Goal: Task Accomplishment & Management: Manage account settings

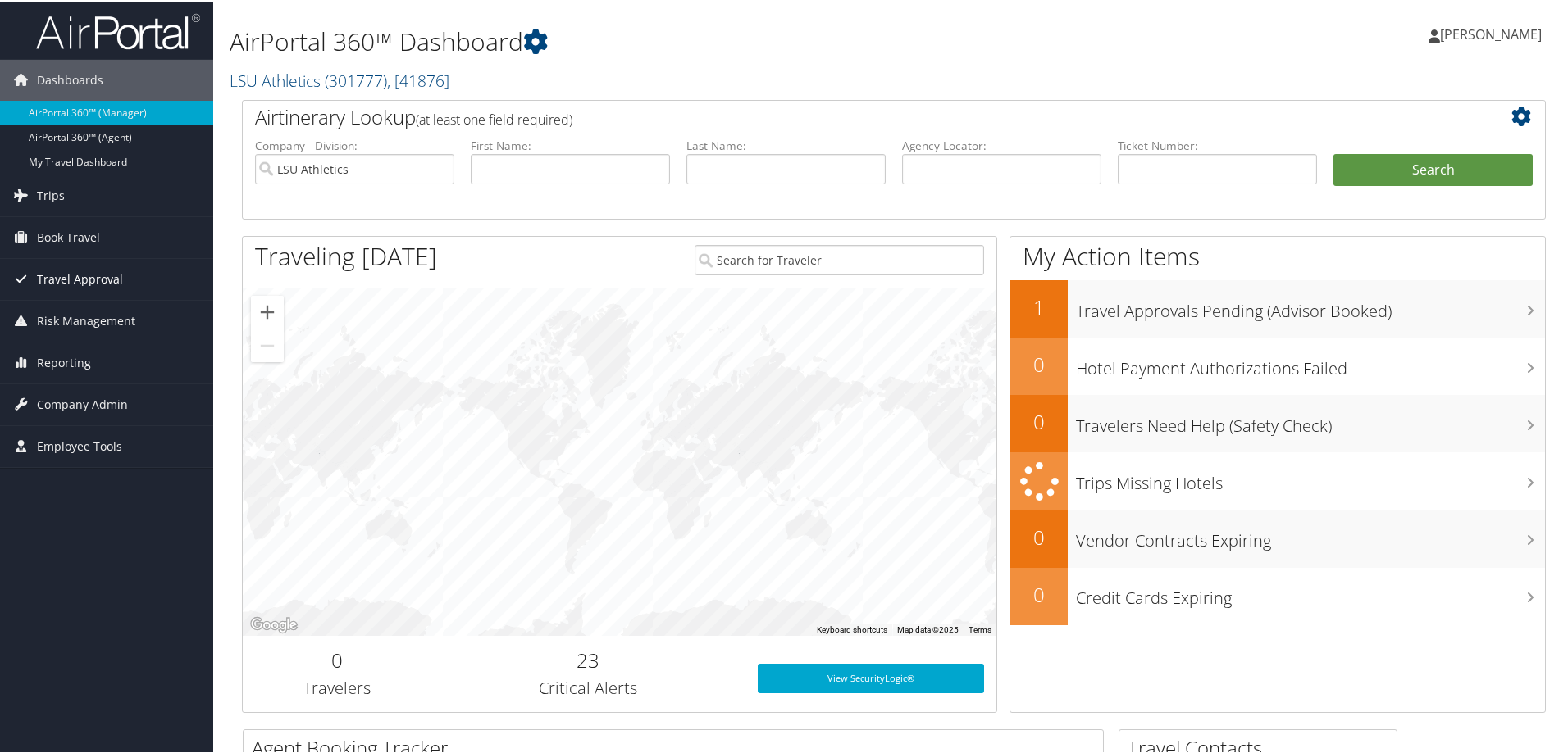
click at [112, 275] on span "Travel Approval" at bounding box center [80, 278] width 86 height 41
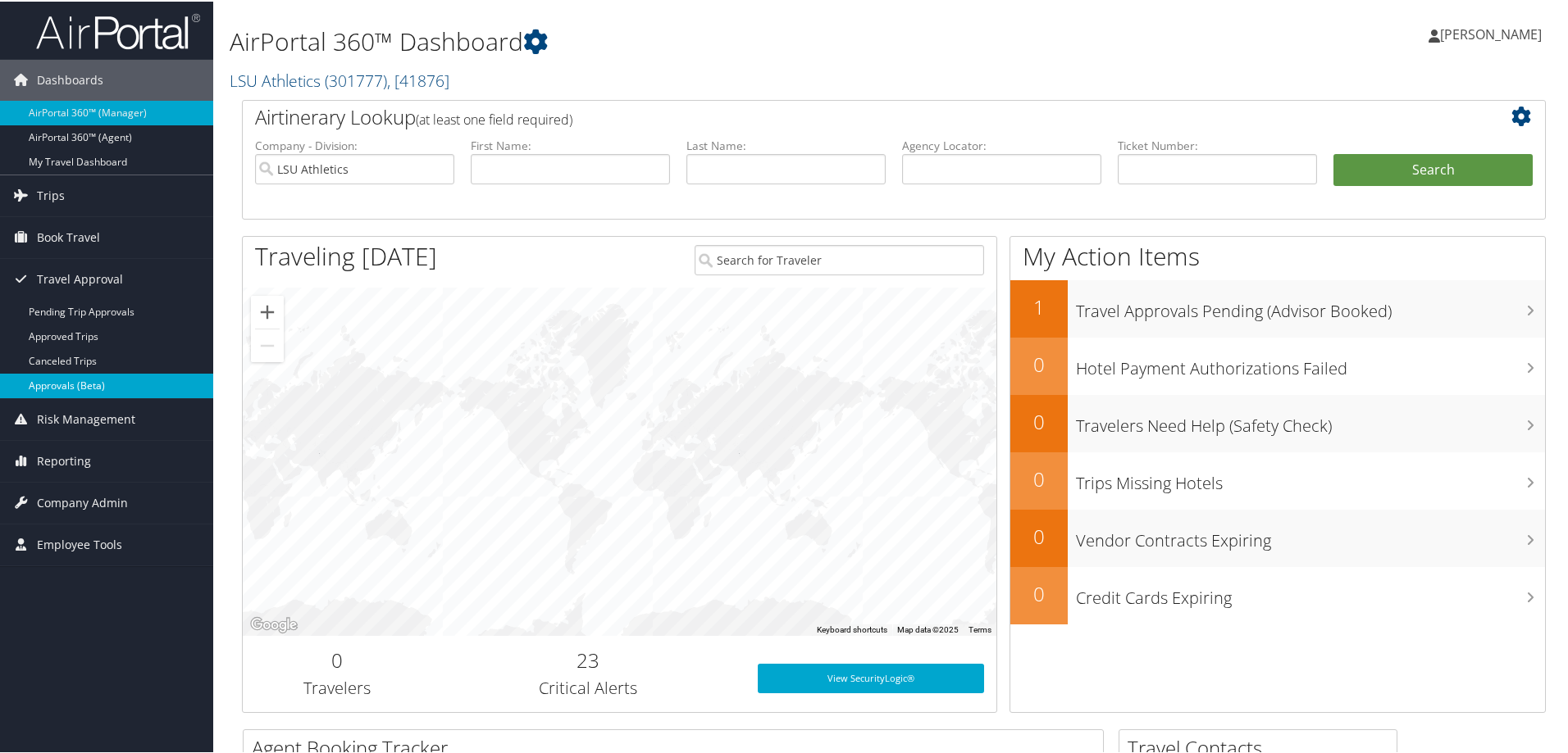
click at [133, 381] on link "Approvals (Beta)" at bounding box center [107, 384] width 213 height 25
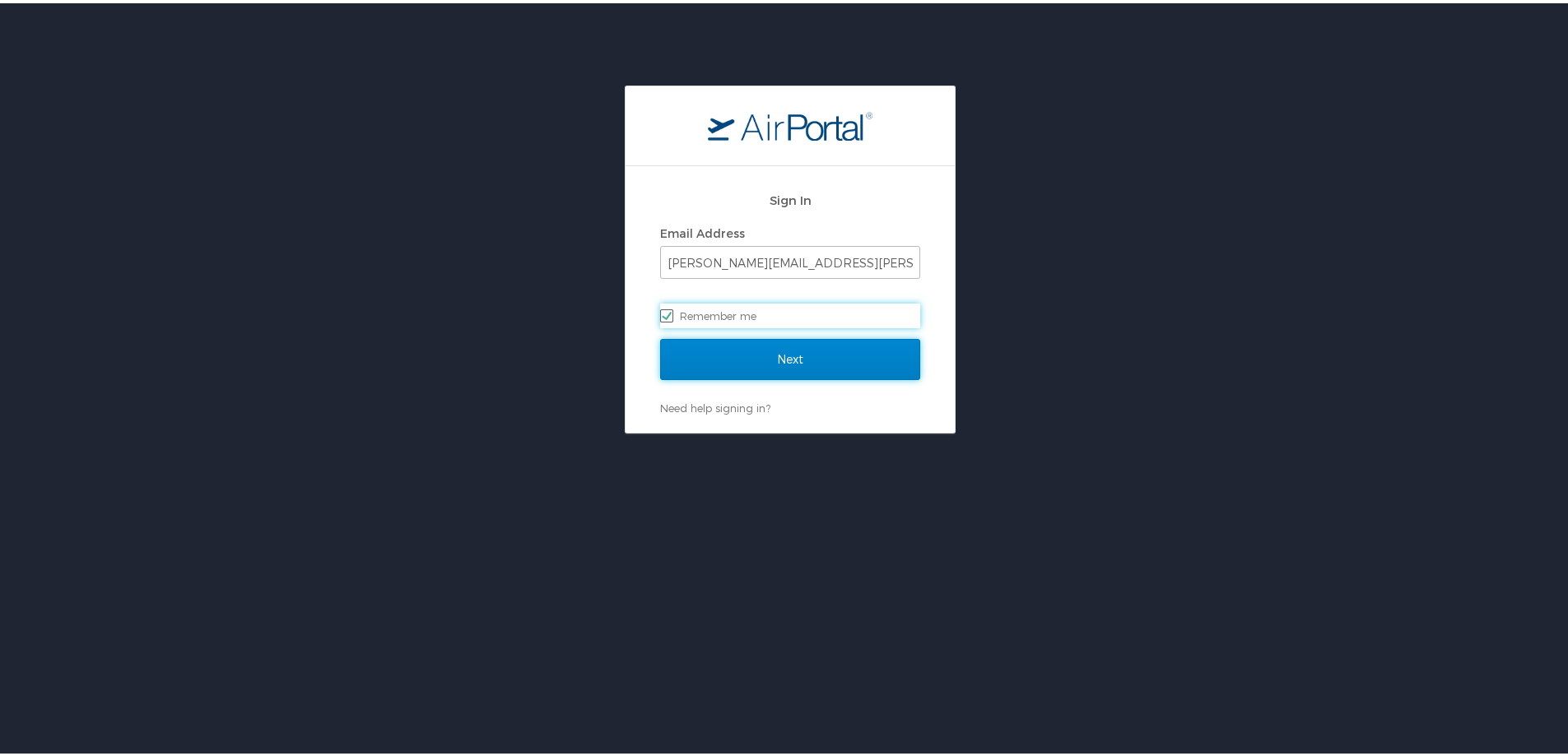
click at [718, 355] on input "Next" at bounding box center [790, 356] width 260 height 41
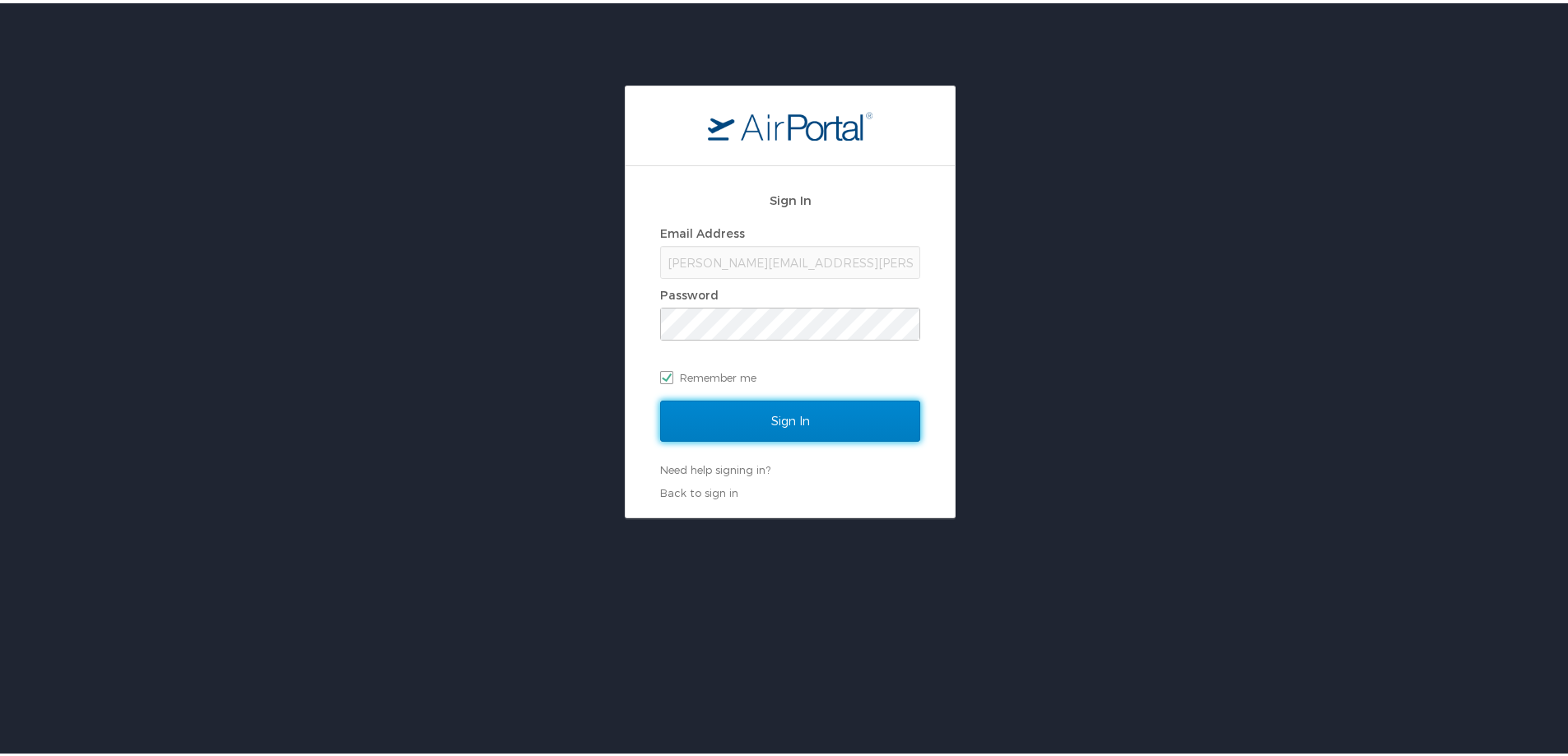
click at [733, 415] on input "Sign In" at bounding box center [790, 419] width 260 height 41
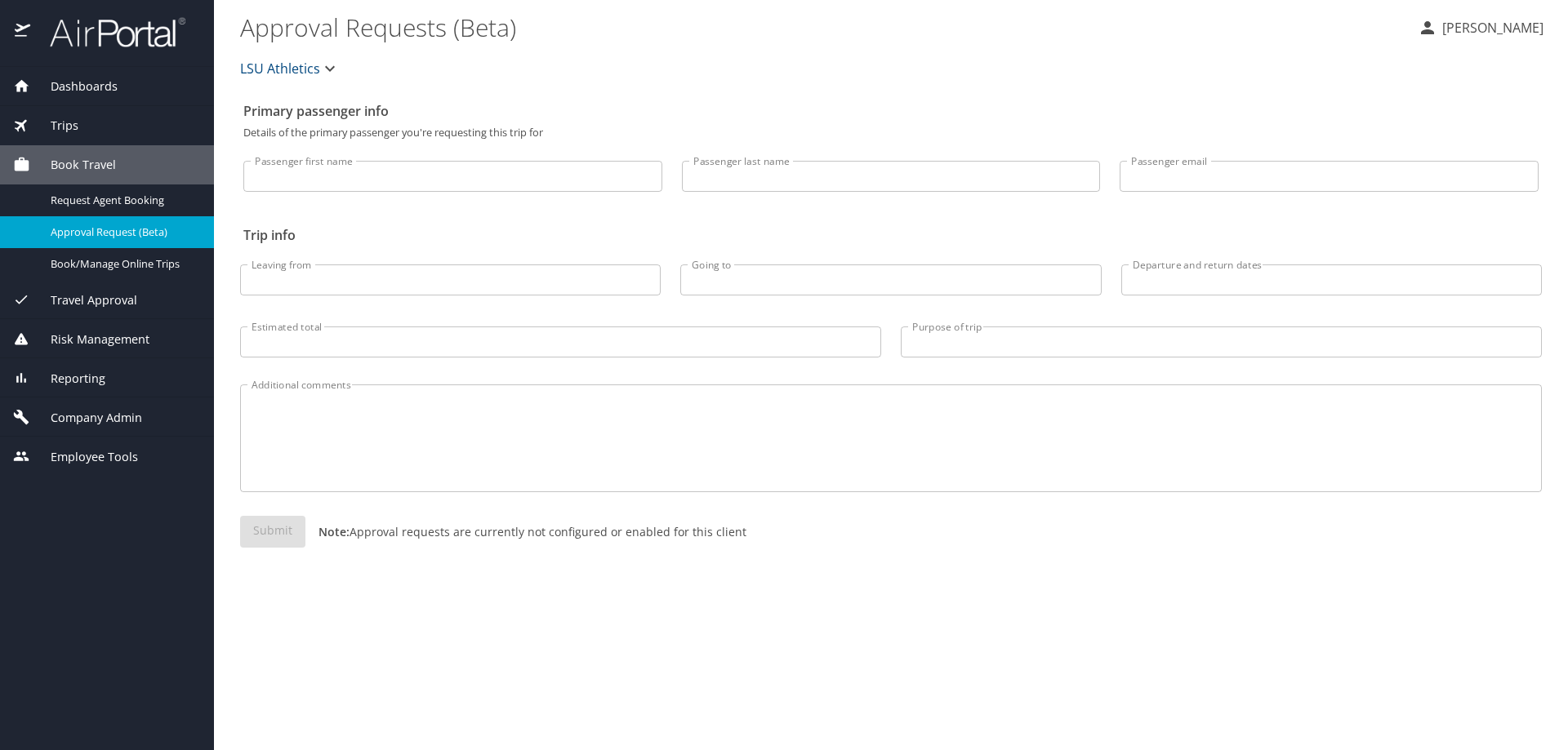
click at [106, 302] on span "Travel Approval" at bounding box center [83, 300] width 107 height 18
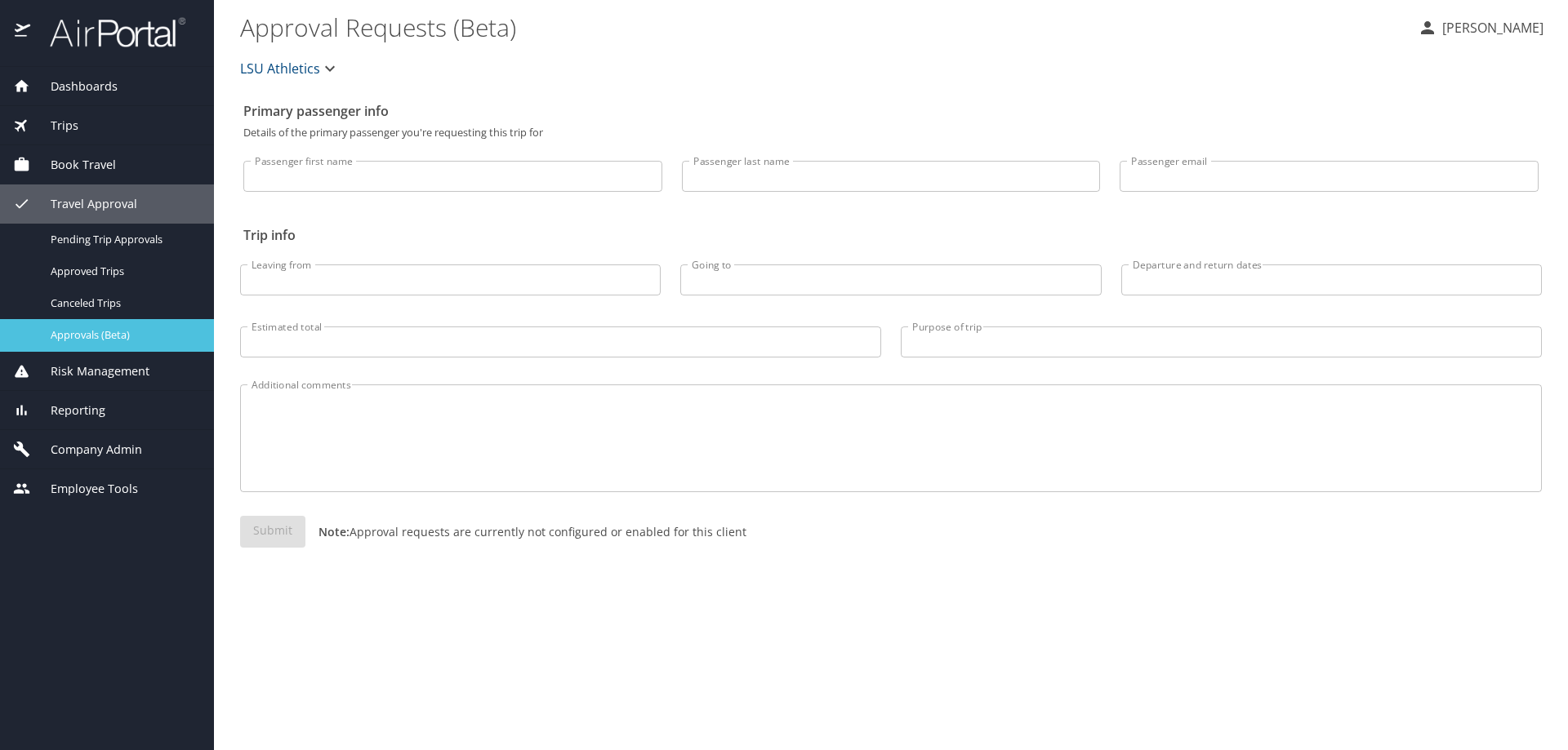
click at [120, 338] on span "Approvals (Beta)" at bounding box center [122, 335] width 144 height 15
